Goal: Task Accomplishment & Management: Use online tool/utility

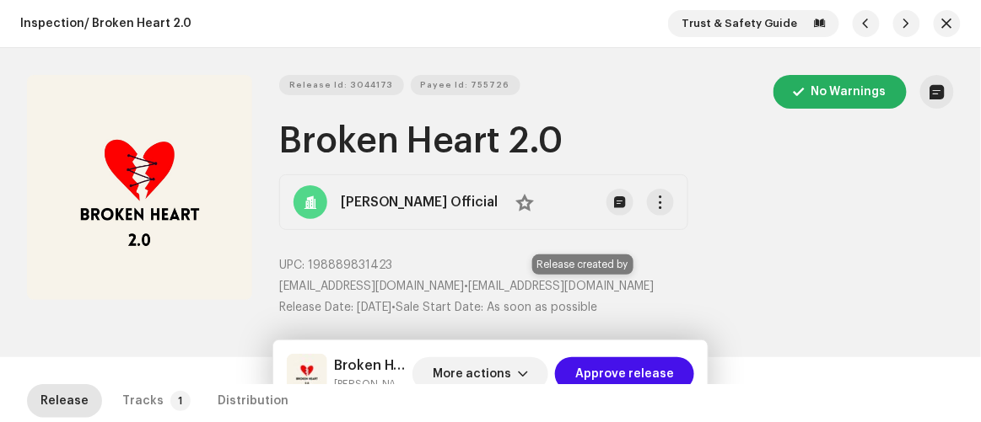
drag, startPoint x: 482, startPoint y: 287, endPoint x: 697, endPoint y: 278, distance: 215.2
click at [697, 278] on p "iammaliktayyabofficial@gmail.com • iammaliktayyabofficial@gmail.com" at bounding box center [616, 287] width 674 height 18
copy p "iammaliktayyabofficial@gmail.com"
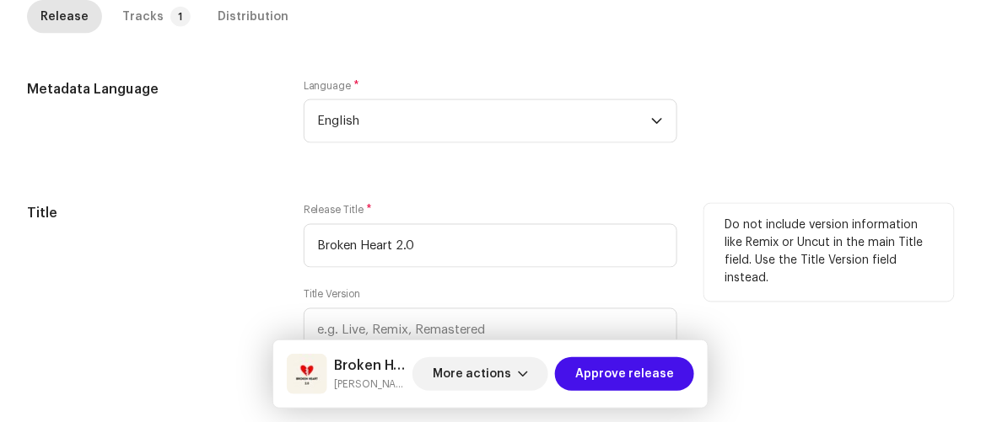
scroll to position [690, 0]
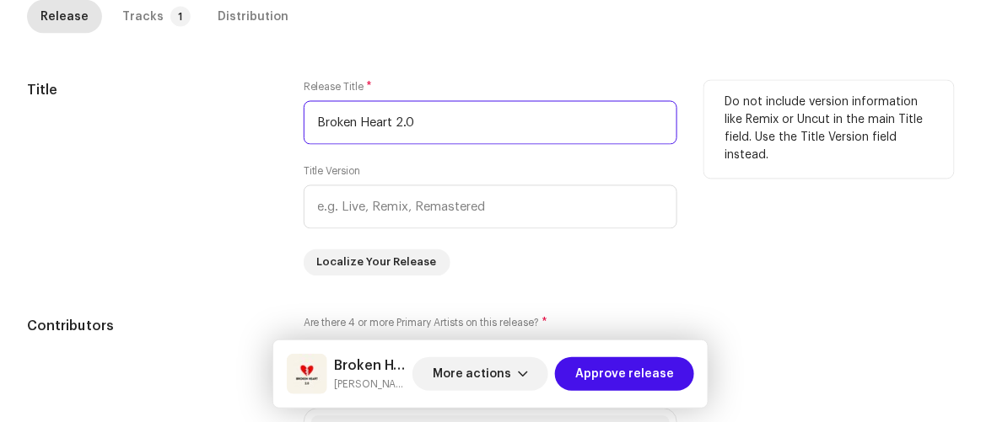
click at [435, 115] on input "Broken Heart 2.0" at bounding box center [491, 123] width 374 height 44
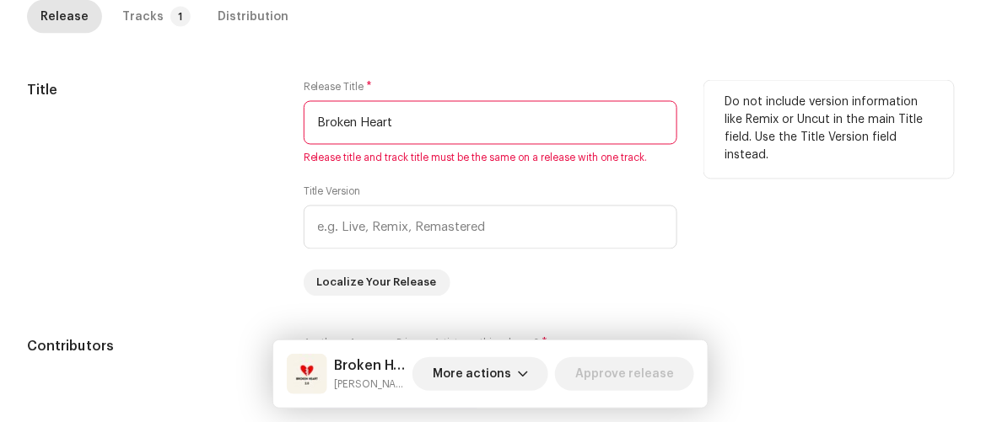
type input "Broken Heart"
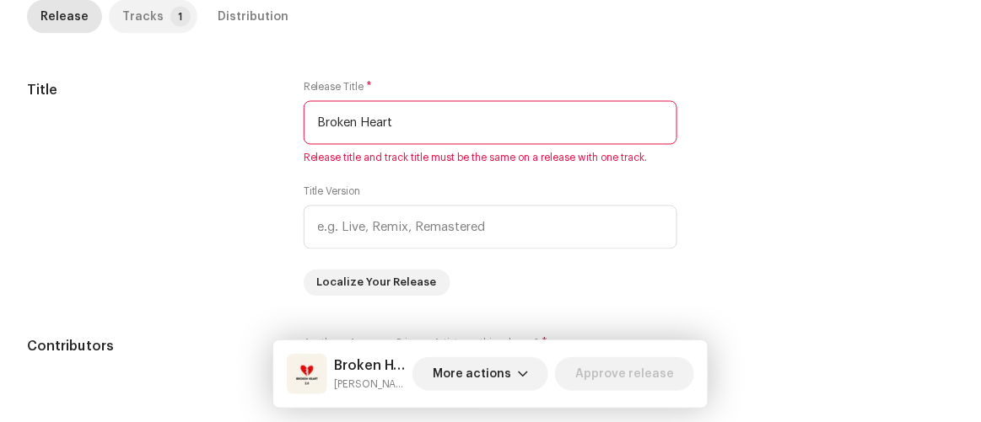
click at [147, 19] on div "Tracks" at bounding box center [142, 17] width 41 height 34
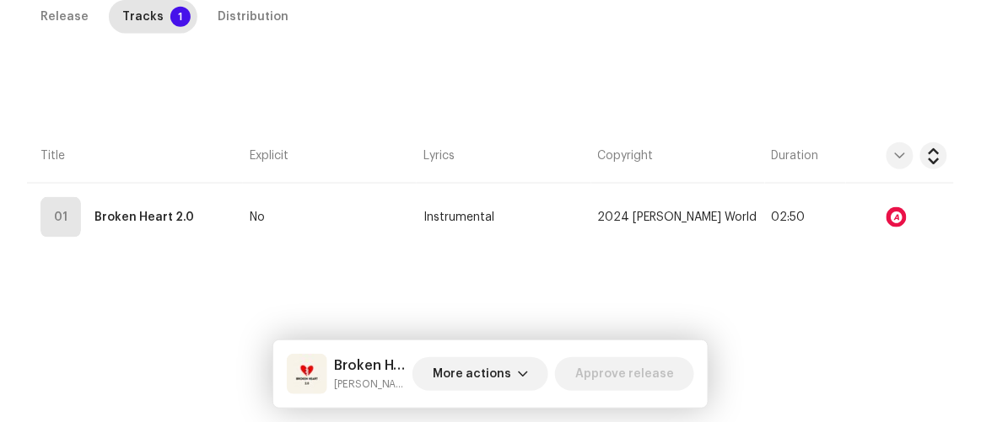
scroll to position [384, 0]
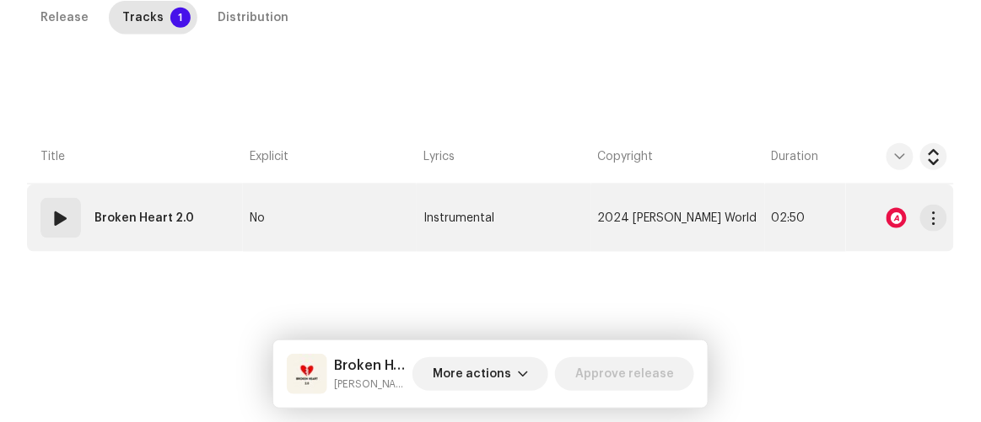
click at [159, 219] on strong "Broken Heart 2.0" at bounding box center [143, 218] width 99 height 34
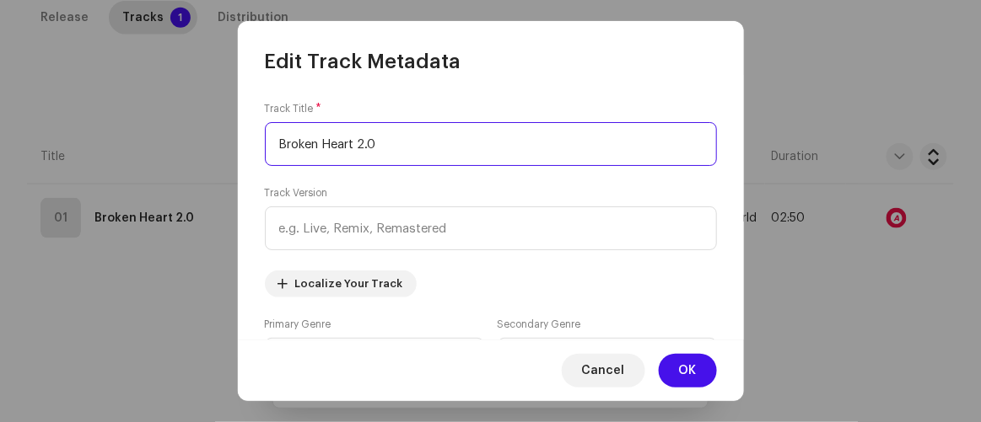
click at [411, 142] on input "Broken Heart 2.0" at bounding box center [491, 144] width 452 height 44
type input "Broken Heart"
click at [677, 368] on button "OK" at bounding box center [687, 371] width 58 height 34
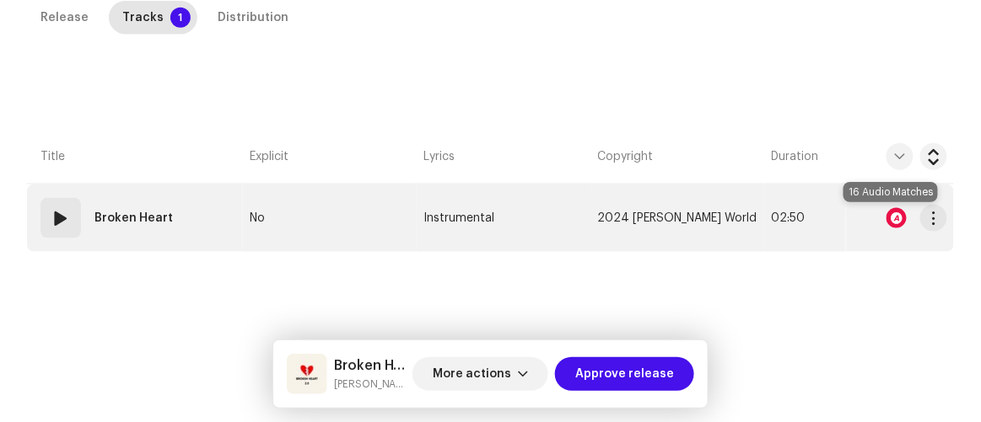
click at [887, 216] on div at bounding box center [896, 218] width 20 height 20
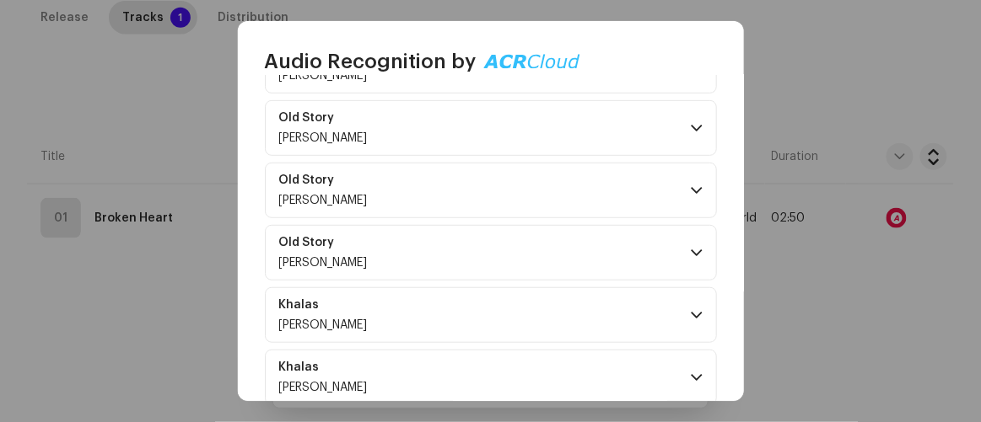
scroll to position [229, 0]
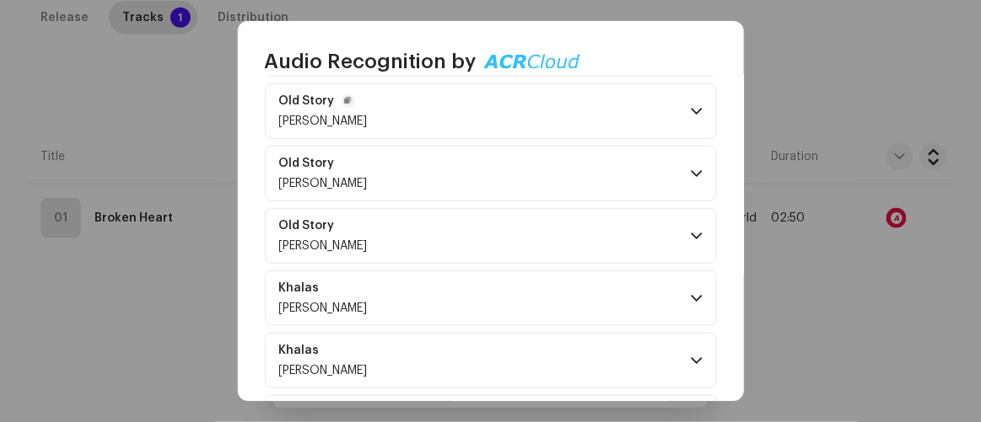
click at [519, 120] on p-accordion-header "Old Story Mohamed Aly" at bounding box center [491, 111] width 452 height 56
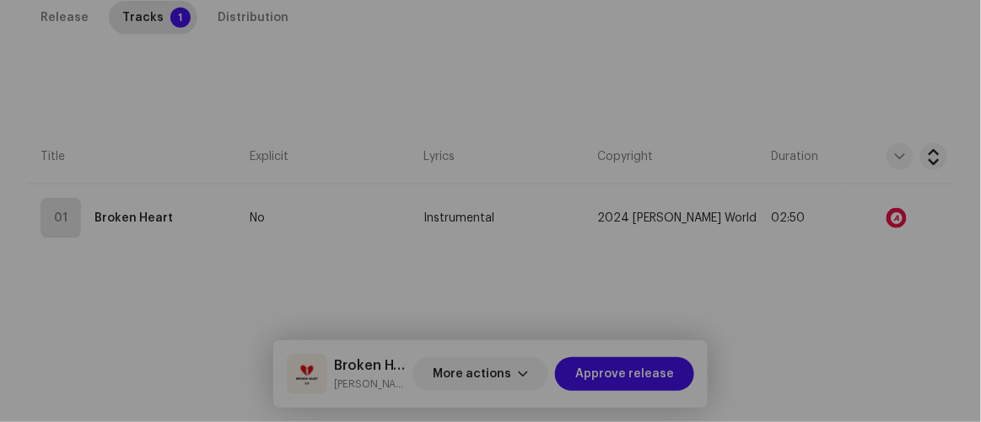
click at [837, 298] on div "Audio Recognition by Remix/Sample 16 All results require review/listening to av…" at bounding box center [490, 211] width 981 height 422
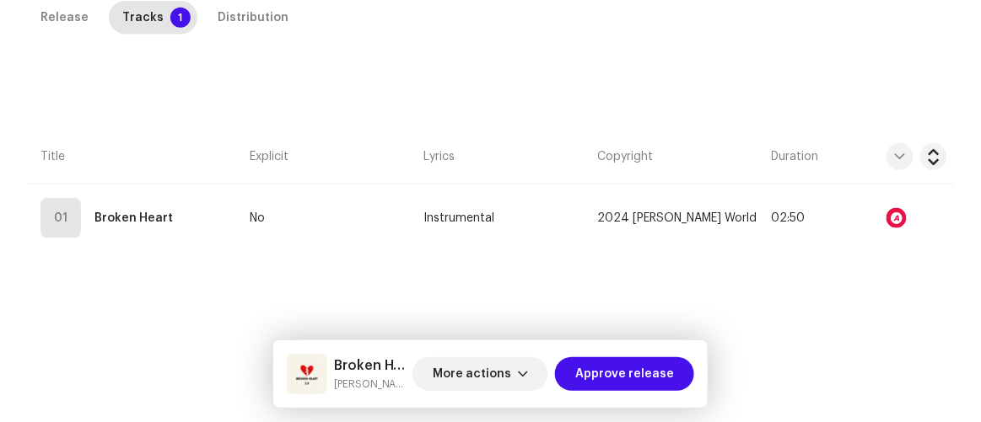
scroll to position [0, 0]
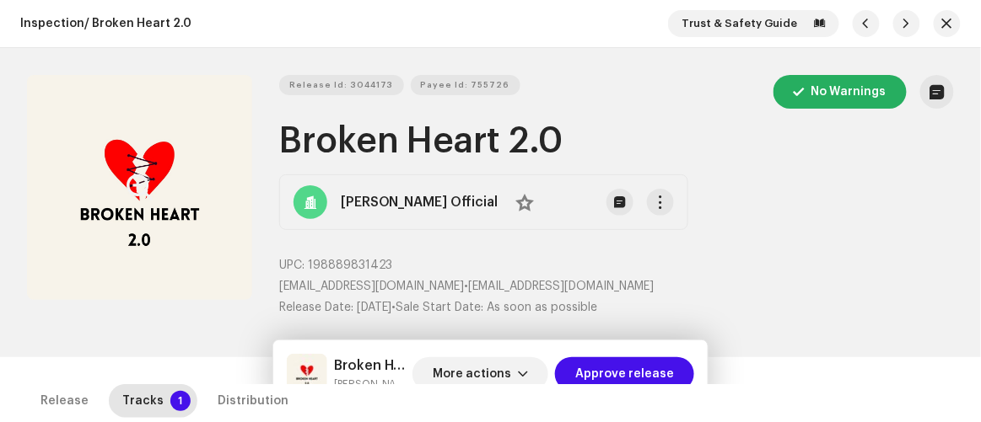
click at [185, 250] on button "Zoom Image" at bounding box center [139, 187] width 225 height 225
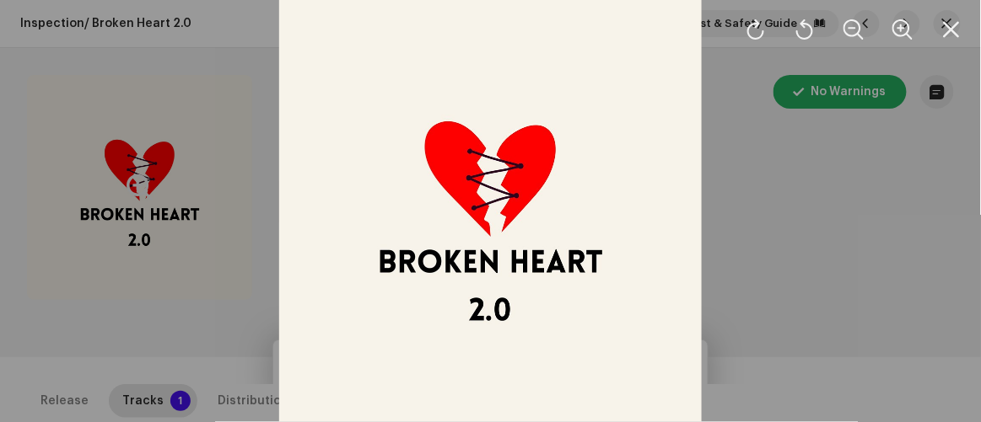
click at [802, 250] on div at bounding box center [490, 211] width 981 height 422
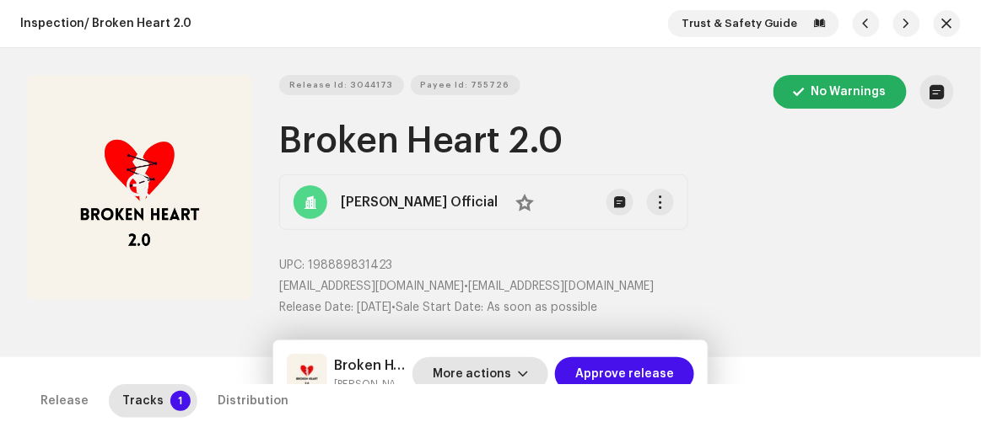
click at [462, 370] on span "More actions" at bounding box center [472, 374] width 78 height 34
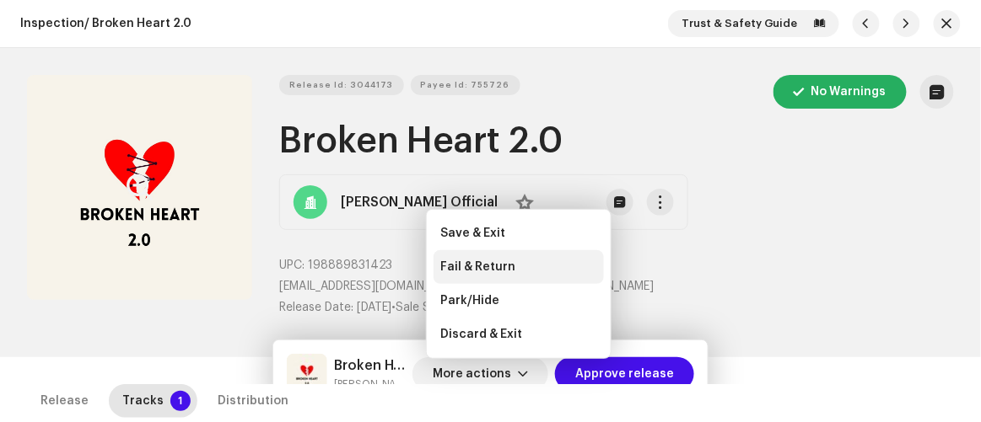
click at [471, 262] on span "Fail & Return" at bounding box center [477, 267] width 75 height 13
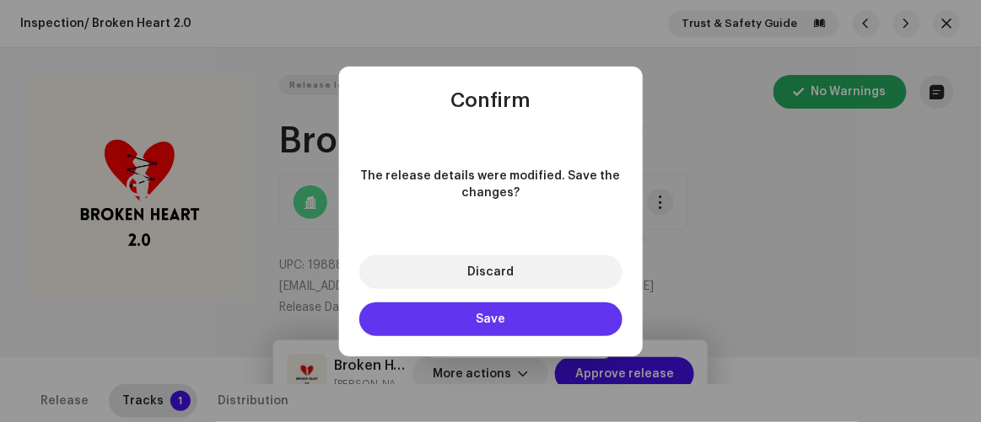
click at [473, 317] on button "Save" at bounding box center [490, 320] width 263 height 34
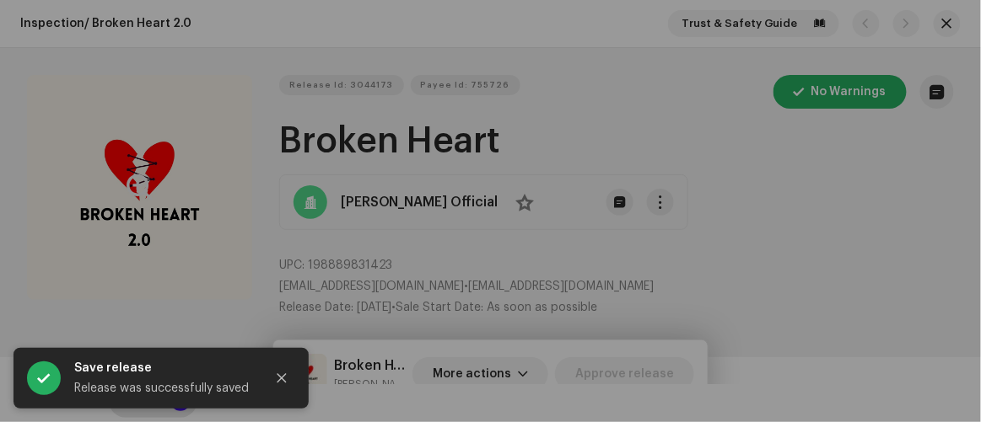
click at [798, 273] on div "Fail and return release to user for editing Indicate a specific error to the us…" at bounding box center [490, 211] width 981 height 422
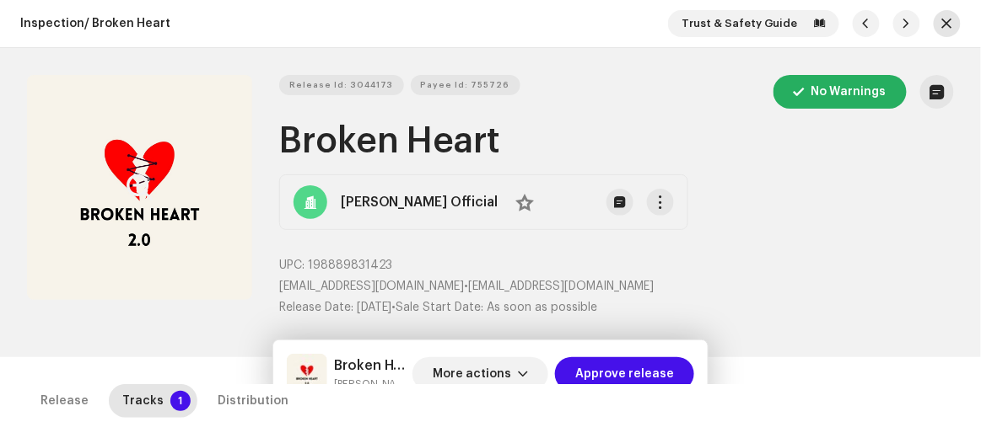
click at [942, 23] on span "button" at bounding box center [947, 23] width 10 height 13
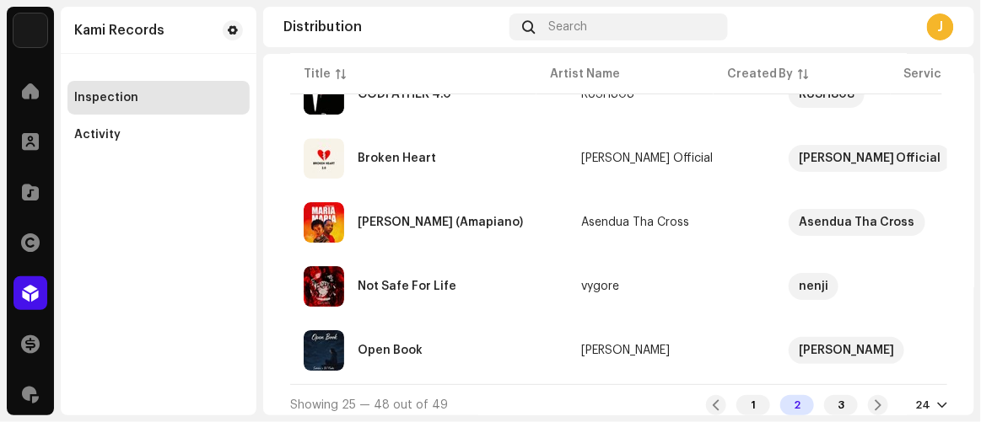
scroll to position [1488, 0]
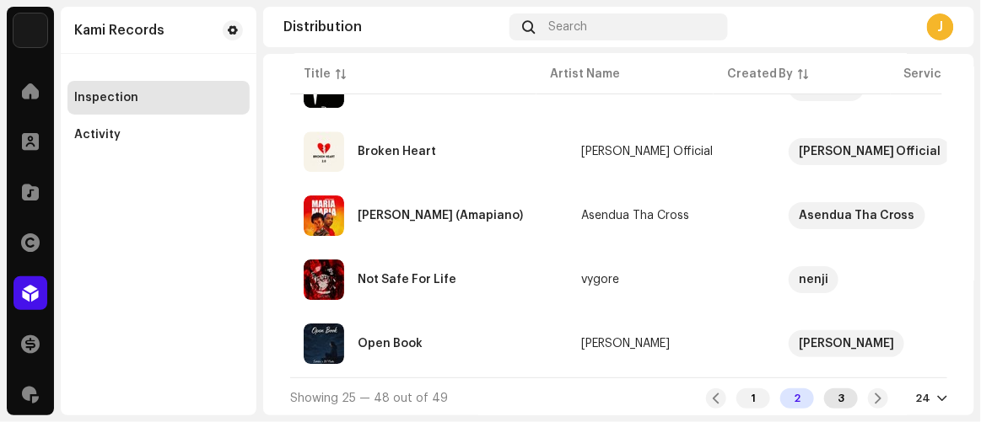
click at [829, 399] on div "3" at bounding box center [841, 399] width 34 height 20
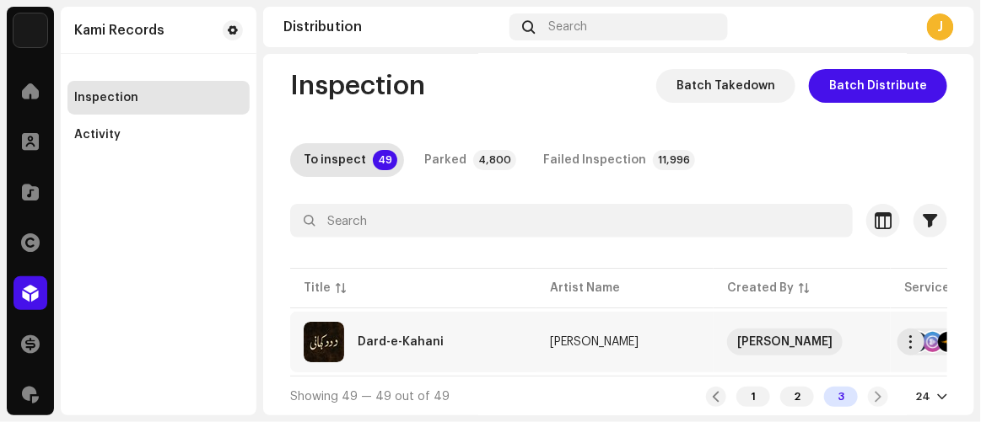
scroll to position [17, 0]
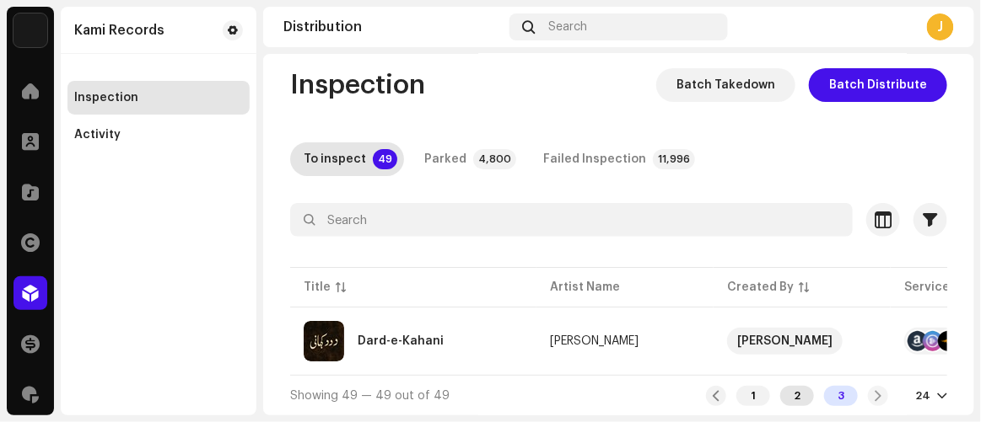
click at [784, 399] on div "2" at bounding box center [797, 396] width 34 height 20
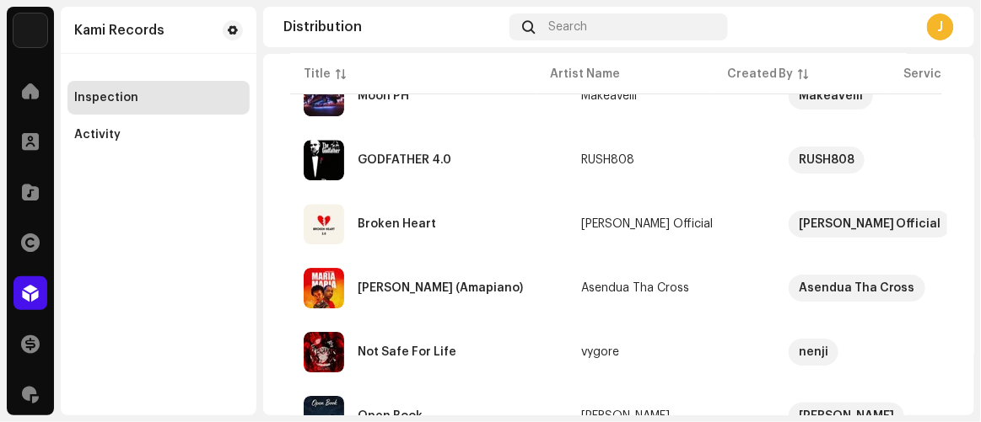
scroll to position [1488, 0]
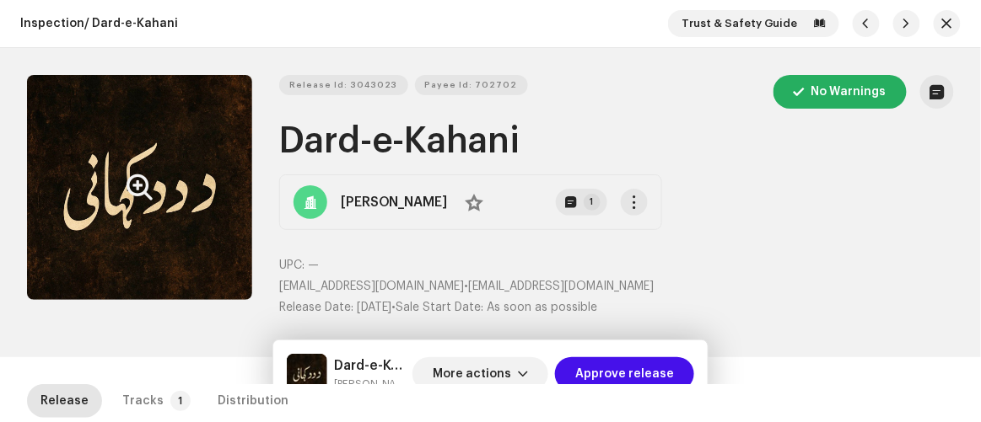
scroll to position [143, 0]
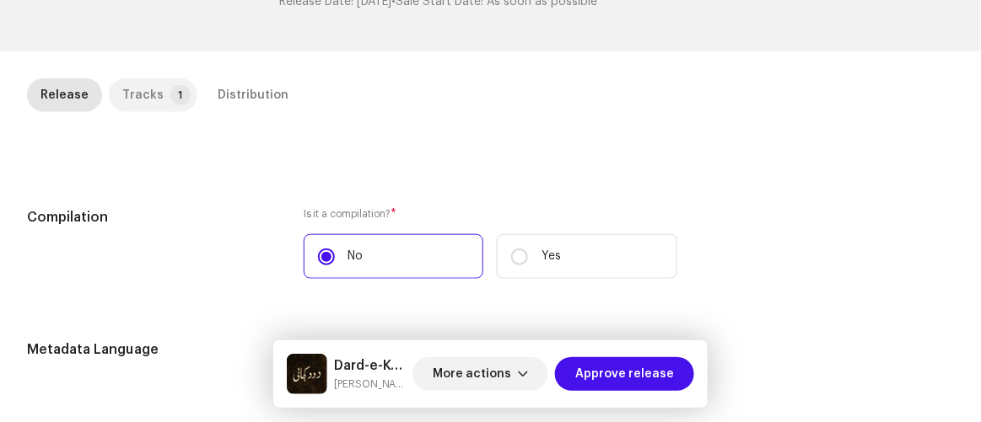
click at [140, 89] on div "Tracks" at bounding box center [142, 95] width 41 height 34
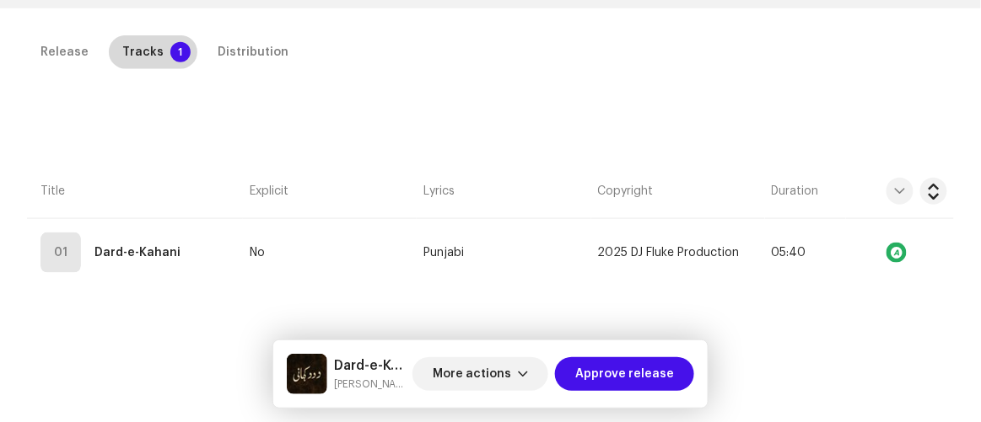
scroll to position [384, 0]
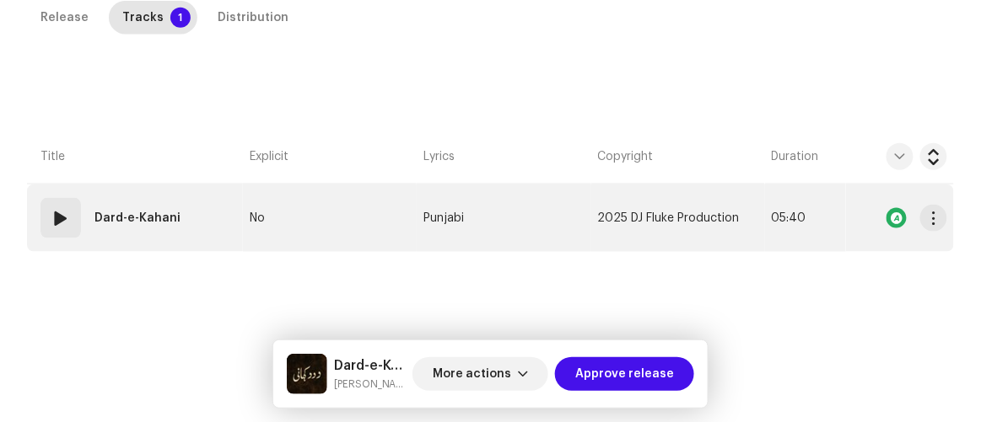
click at [350, 223] on td "No" at bounding box center [330, 218] width 174 height 67
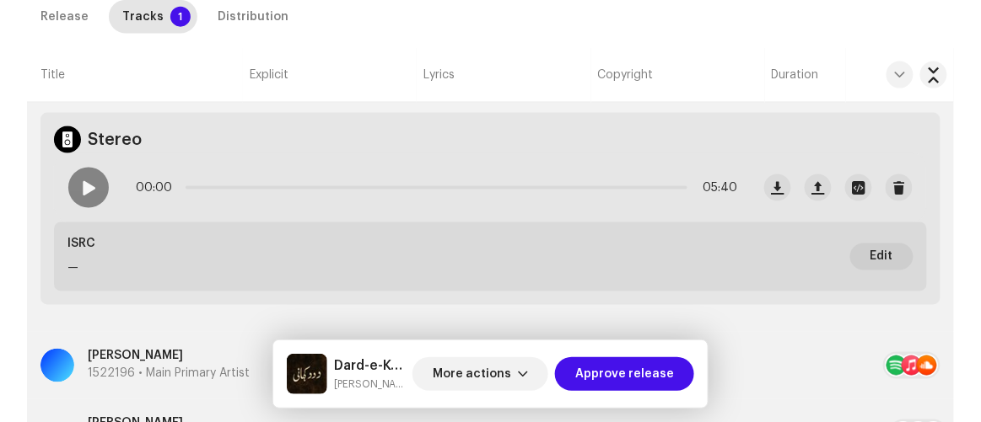
scroll to position [459, 0]
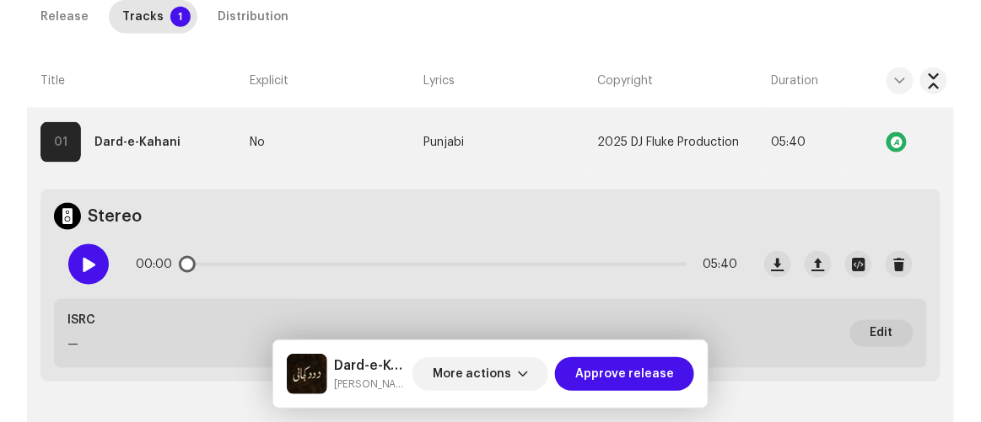
click at [81, 258] on span at bounding box center [88, 264] width 14 height 13
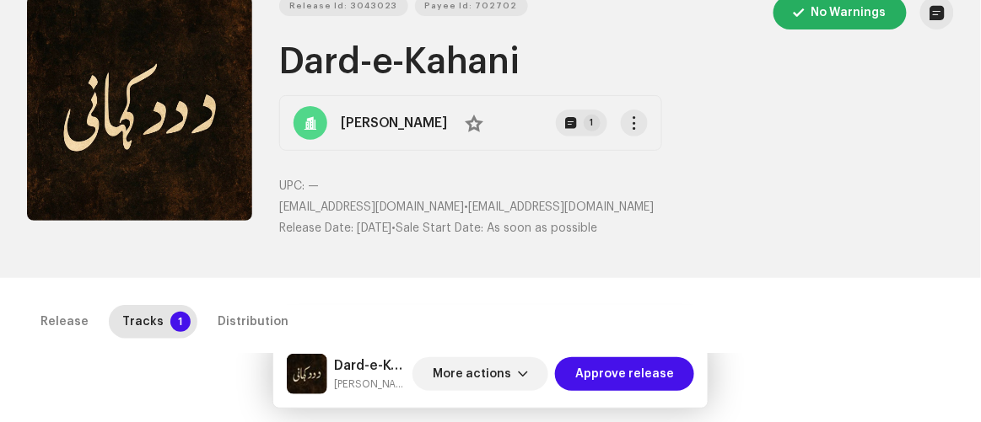
scroll to position [0, 0]
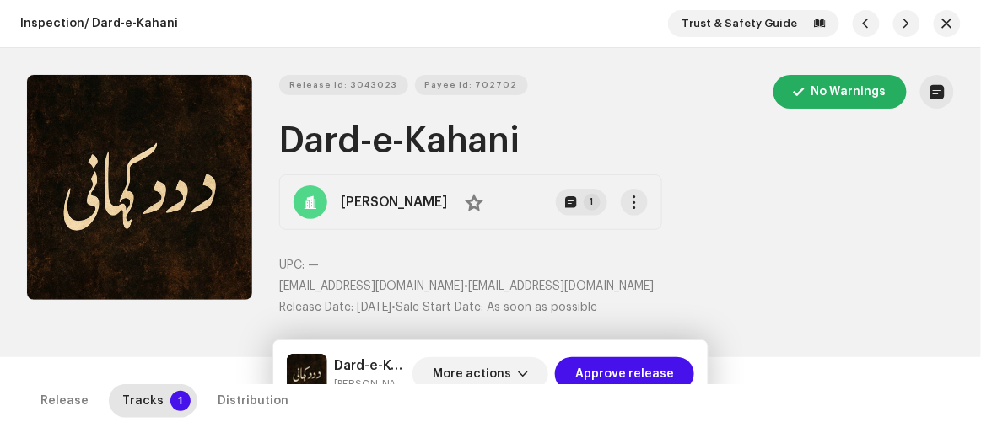
drag, startPoint x: 286, startPoint y: 135, endPoint x: 543, endPoint y: 149, distance: 257.5
click at [543, 149] on h1 "Dard-e-Kahani" at bounding box center [616, 141] width 674 height 39
copy h1 "Dard-e-Kahani"
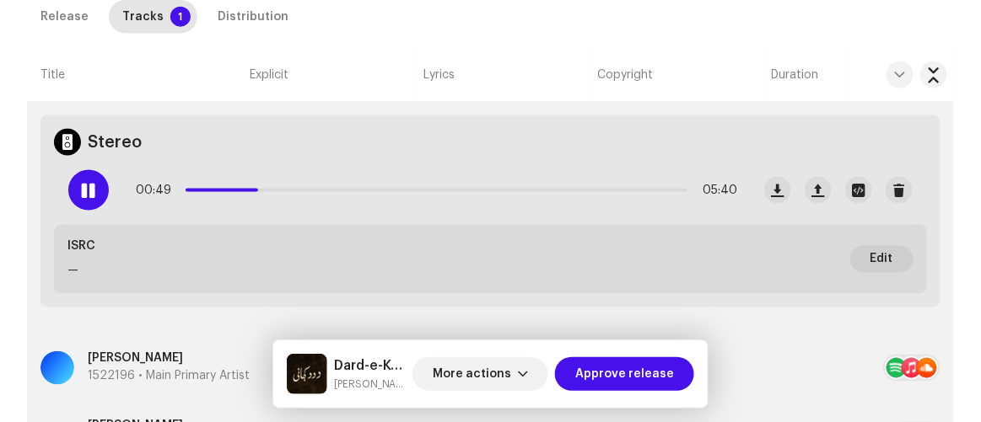
scroll to position [536, 0]
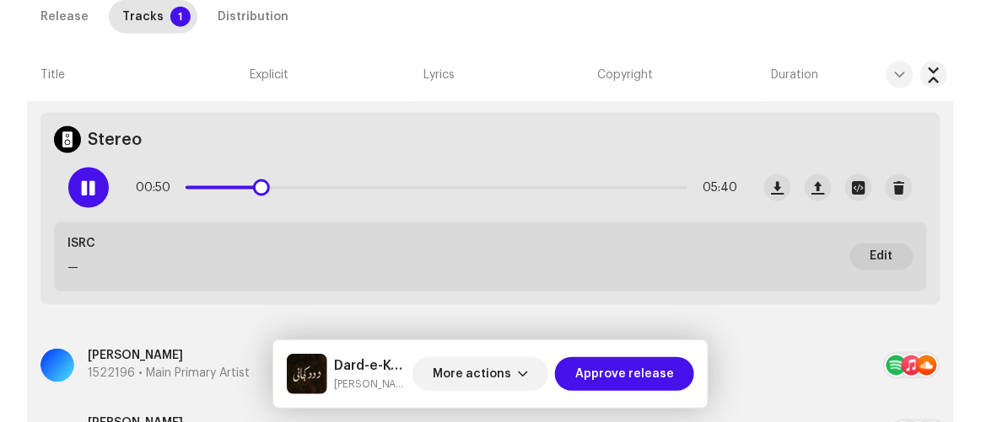
click at [81, 181] on span at bounding box center [88, 187] width 14 height 13
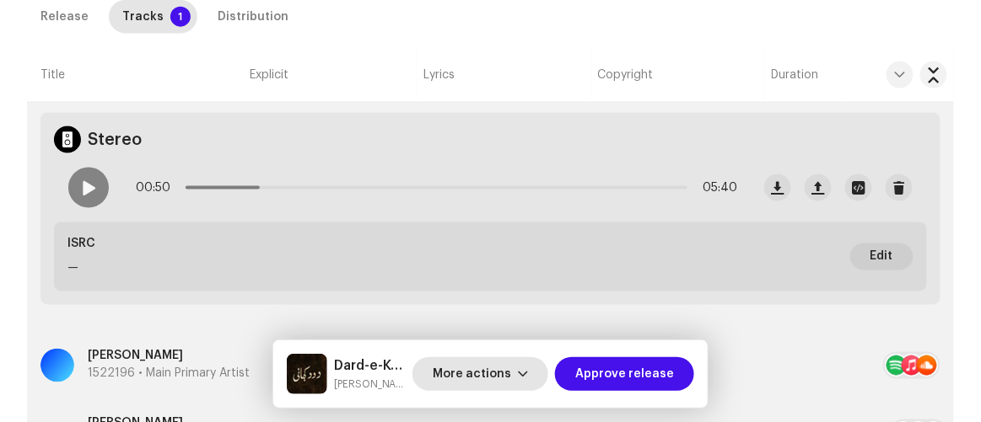
click at [492, 382] on span "More actions" at bounding box center [472, 374] width 78 height 34
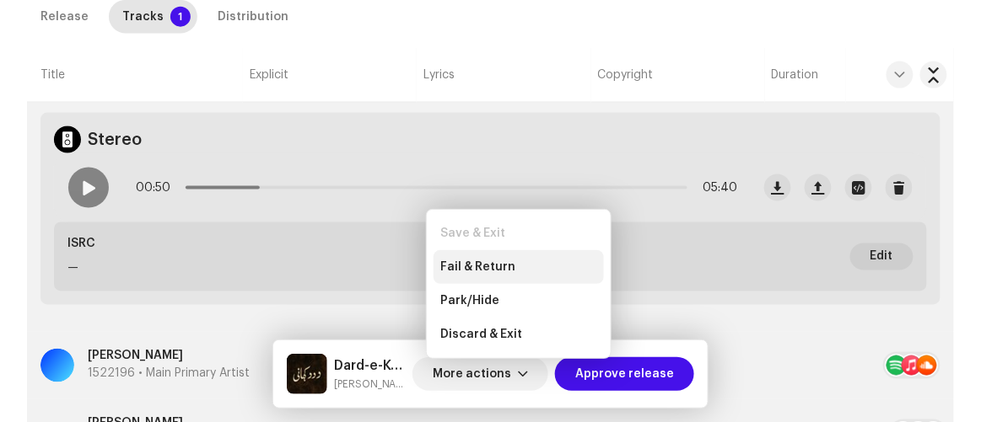
click at [452, 255] on div "Fail & Return" at bounding box center [518, 267] width 170 height 34
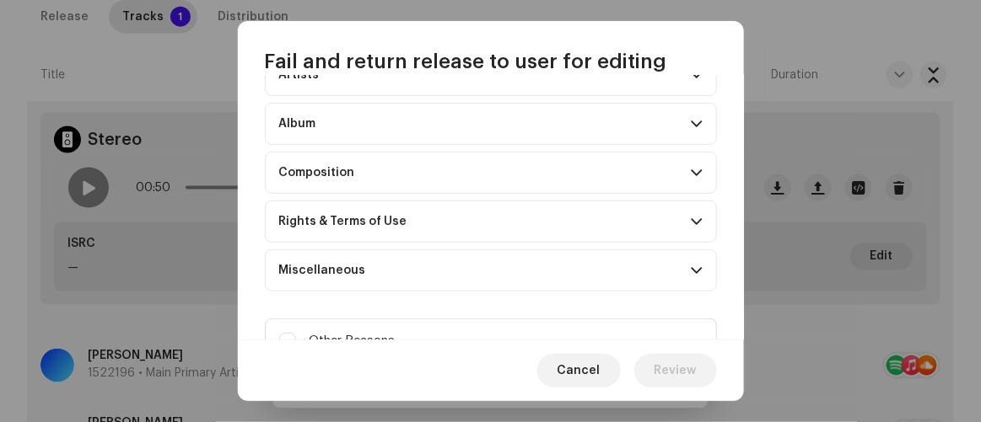
scroll to position [244, 0]
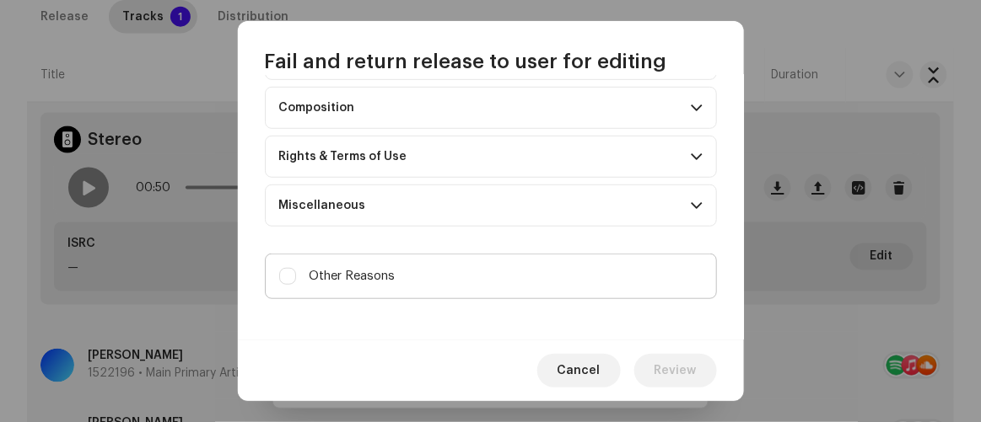
click at [424, 277] on label "Other Reasons" at bounding box center [491, 277] width 452 height 46
click at [296, 277] on input "Other Reasons" at bounding box center [287, 276] width 17 height 17
checkbox input "true"
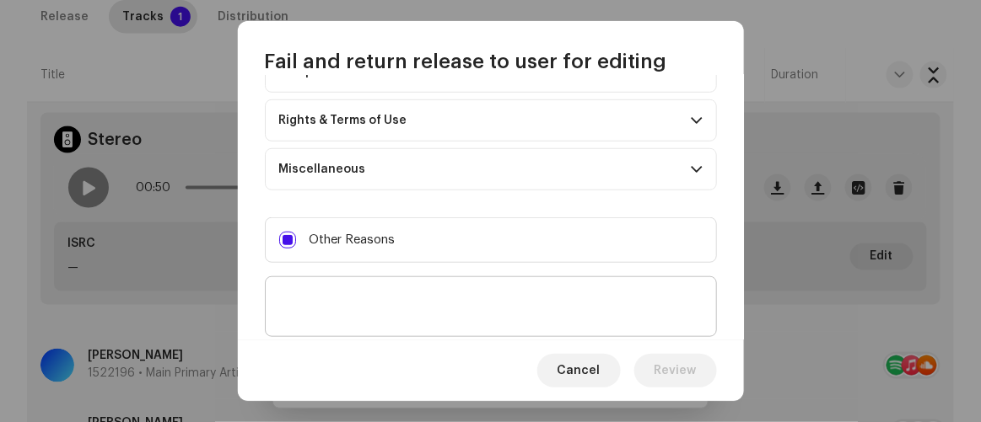
scroll to position [323, 0]
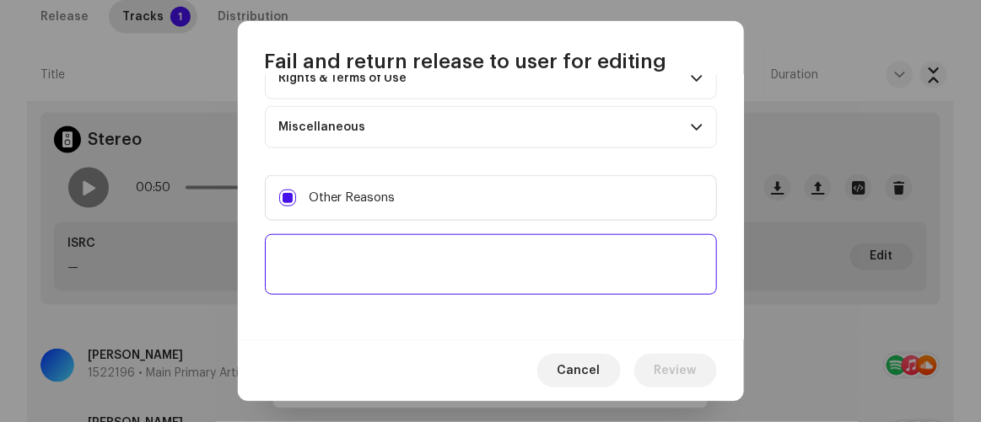
click at [432, 271] on textarea at bounding box center [491, 264] width 452 height 61
paste textarea "Please provide a Mechanical license from the original copyright owners: [EMAIL_…"
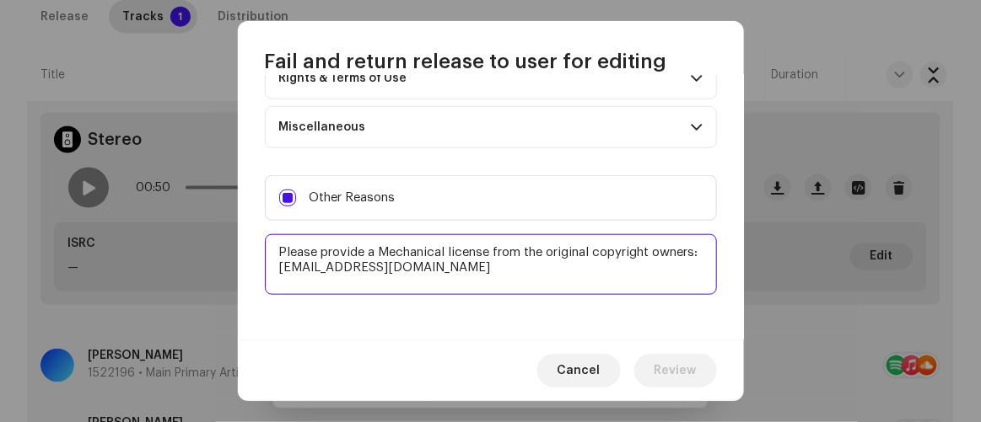
scroll to position [10, 0]
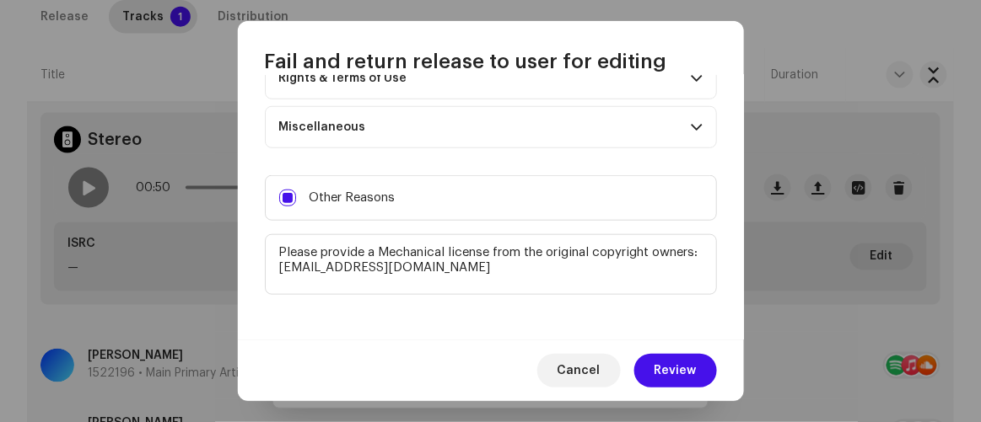
type textarea "Please provide a Mechanical license from the original copyright owners: [EMAIL_…"
click at [672, 357] on span "Review" at bounding box center [675, 371] width 42 height 34
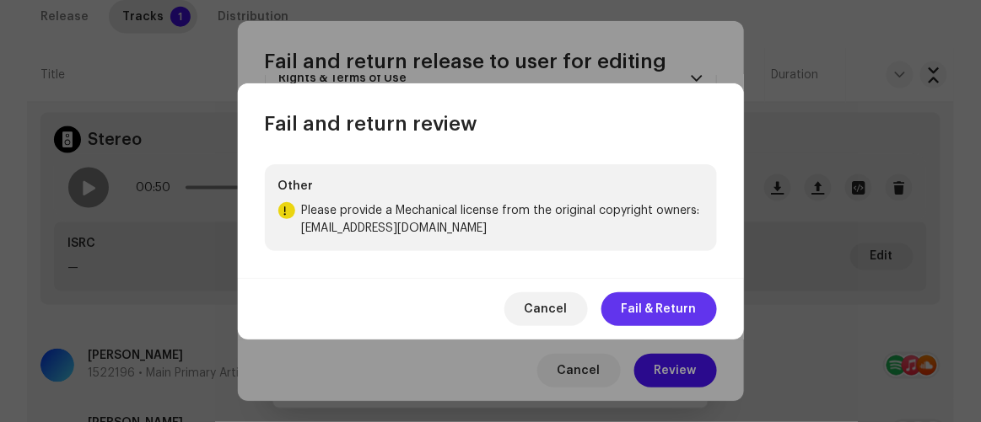
click at [661, 309] on span "Fail & Return" at bounding box center [658, 310] width 75 height 34
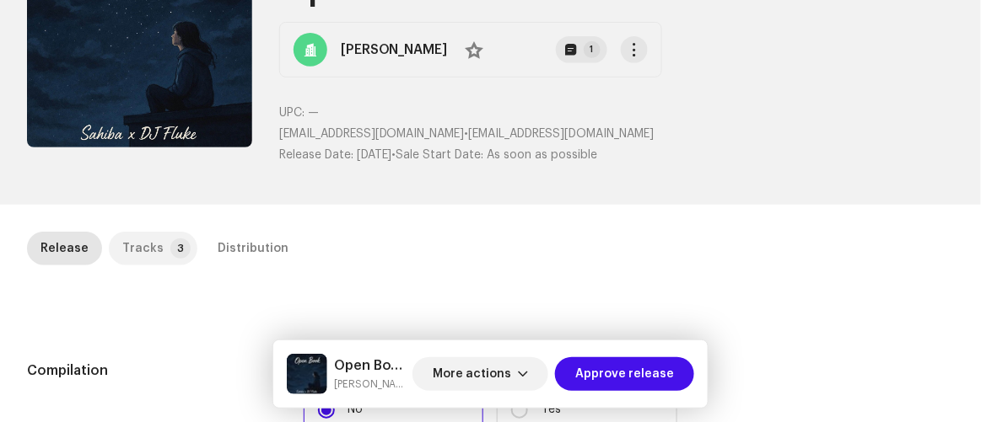
click at [157, 254] on p-tab "Tracks 3" at bounding box center [153, 249] width 89 height 34
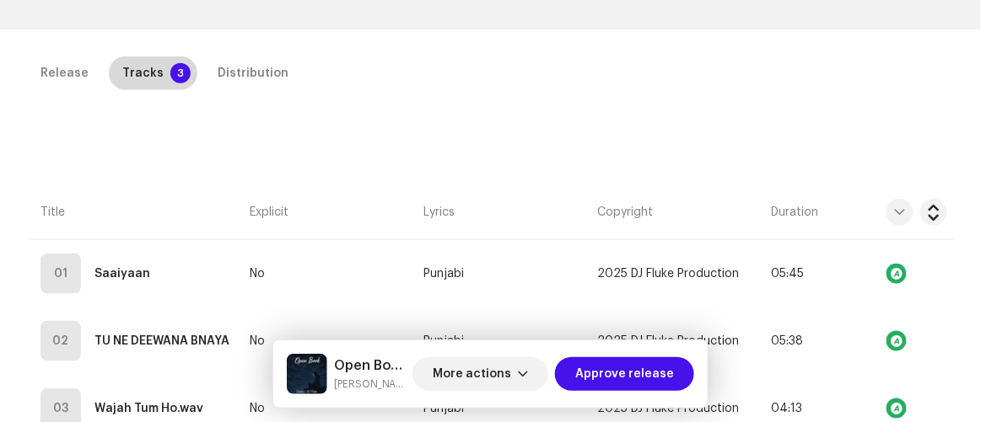
scroll to position [468, 0]
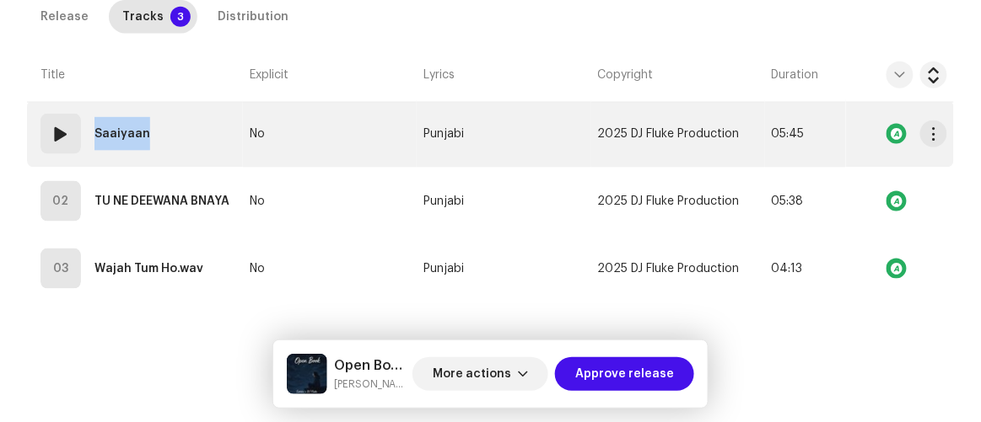
copy strong "Saaiyaan"
drag, startPoint x: 89, startPoint y: 133, endPoint x: 160, endPoint y: 132, distance: 70.8
click at [160, 132] on td "01 Saaiyaan" at bounding box center [135, 133] width 216 height 67
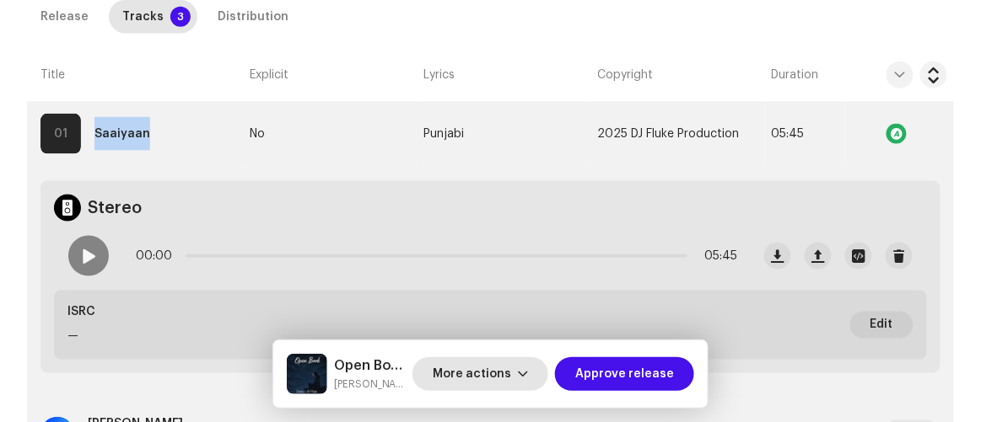
click at [511, 364] on span "More actions" at bounding box center [472, 374] width 78 height 34
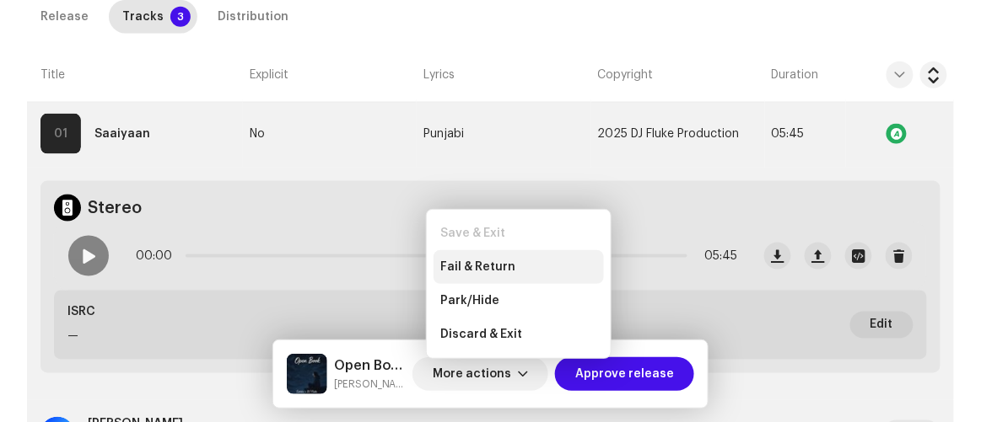
click at [514, 274] on div "Fail & Return" at bounding box center [518, 267] width 170 height 34
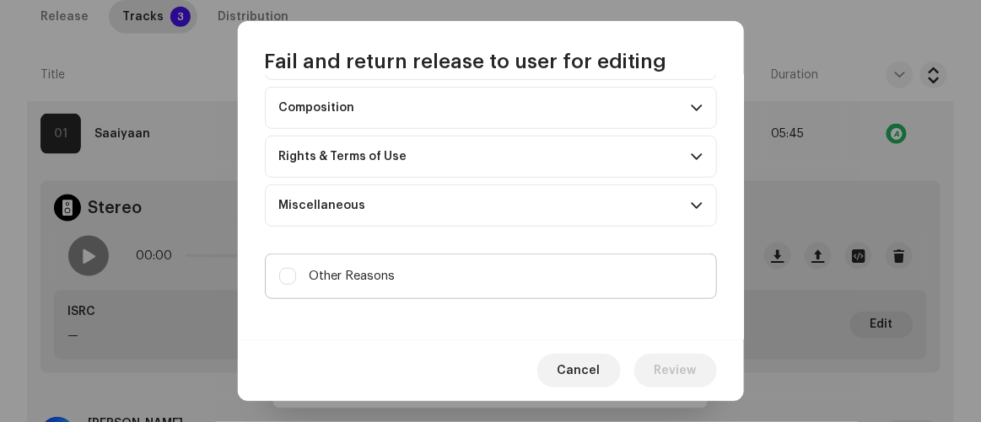
click at [387, 267] on span "Other Reasons" at bounding box center [352, 276] width 86 height 19
click at [296, 268] on input "Other Reasons" at bounding box center [287, 276] width 17 height 17
checkbox input "true"
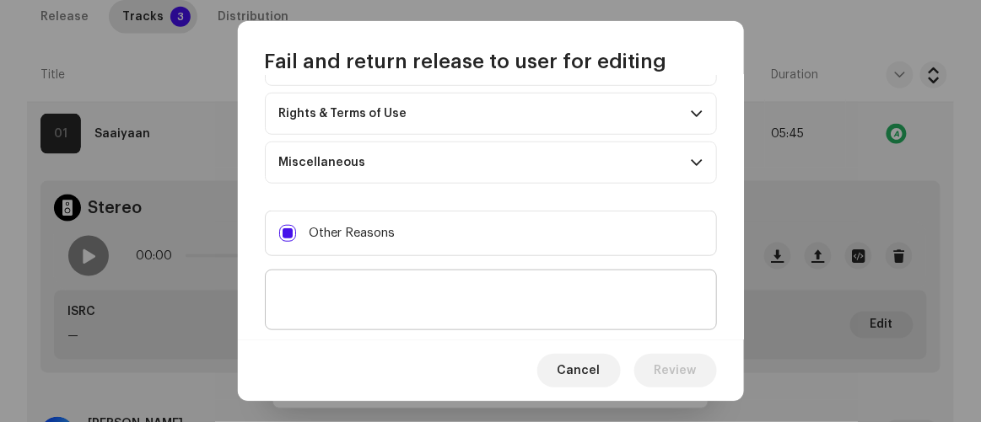
scroll to position [323, 0]
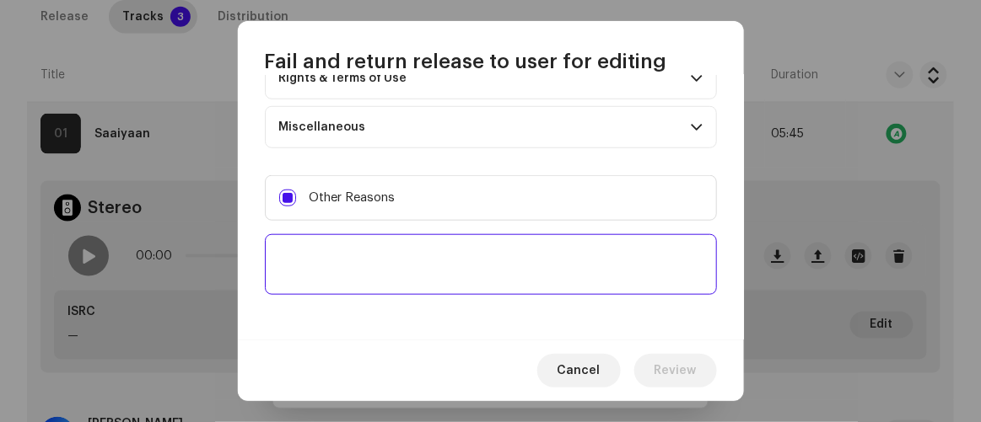
click at [400, 261] on textarea at bounding box center [491, 264] width 452 height 61
paste textarea "Please provide a Mechanical license from the original copyright owners: [EMAIL_…"
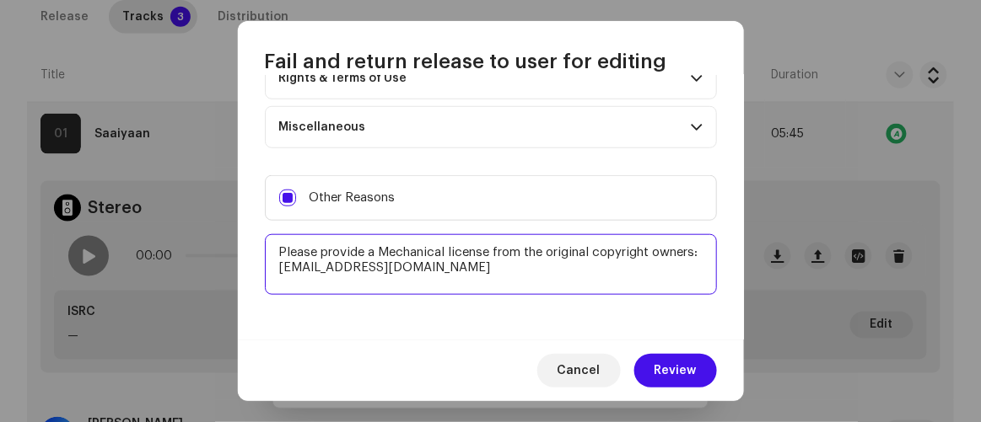
scroll to position [10, 0]
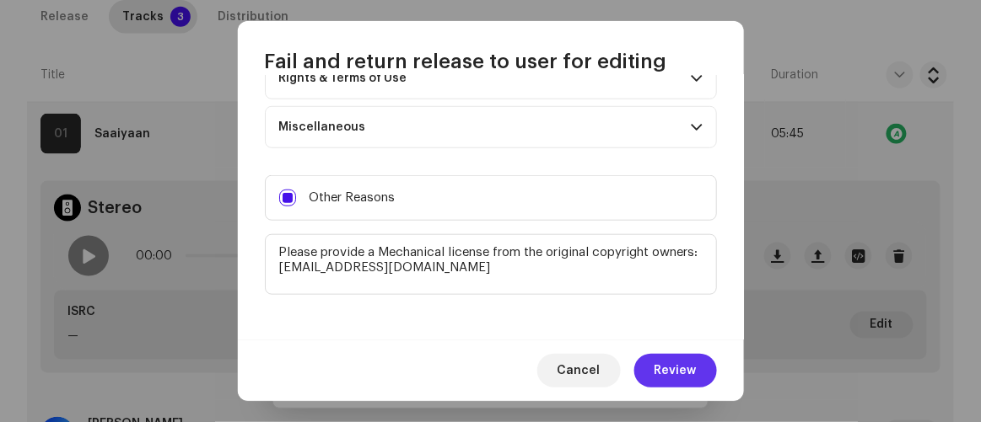
type textarea "Please provide a Mechanical license from the original copyright owners: [EMAIL_…"
drag, startPoint x: 685, startPoint y: 371, endPoint x: 678, endPoint y: 364, distance: 9.5
click at [678, 364] on span "Review" at bounding box center [675, 371] width 42 height 34
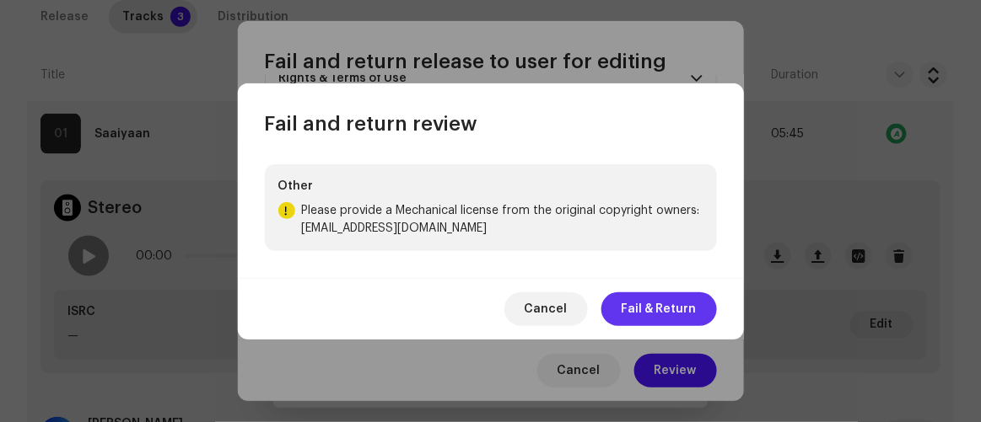
click at [666, 310] on span "Fail & Return" at bounding box center [658, 310] width 75 height 34
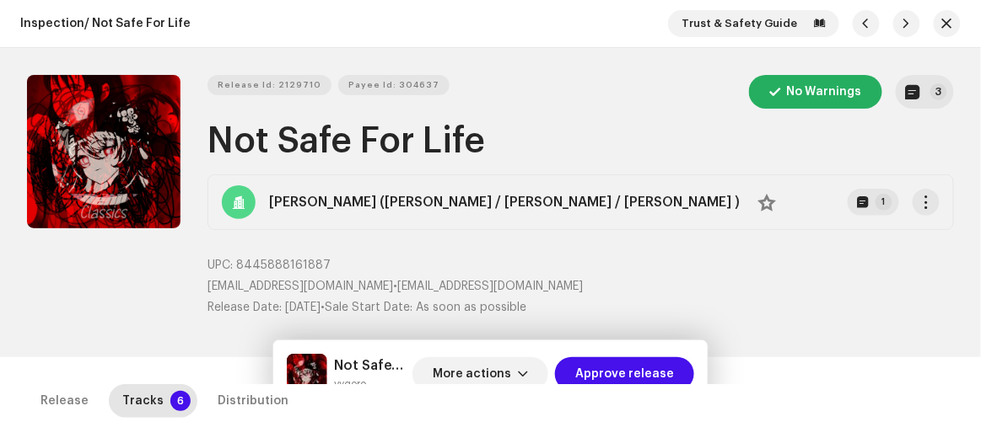
scroll to position [594, 0]
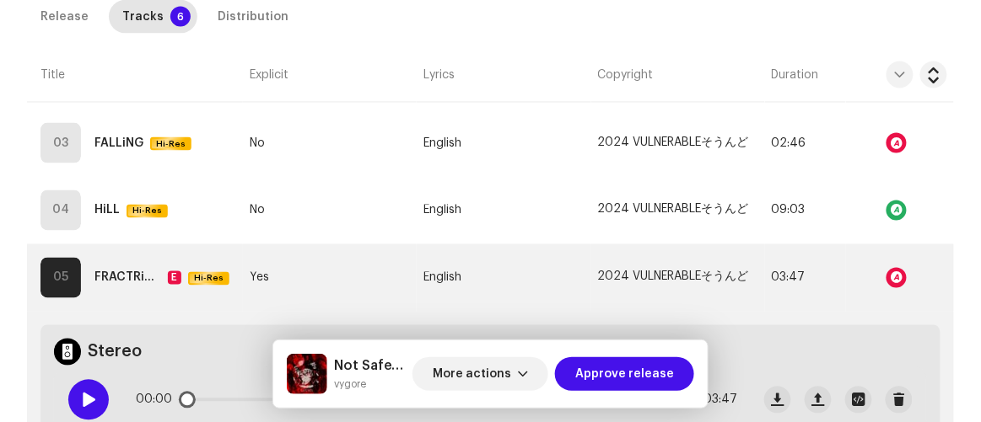
click at [83, 394] on span at bounding box center [88, 400] width 14 height 13
click at [95, 401] on div at bounding box center [88, 400] width 40 height 40
